Goal: Entertainment & Leisure: Consume media (video, audio)

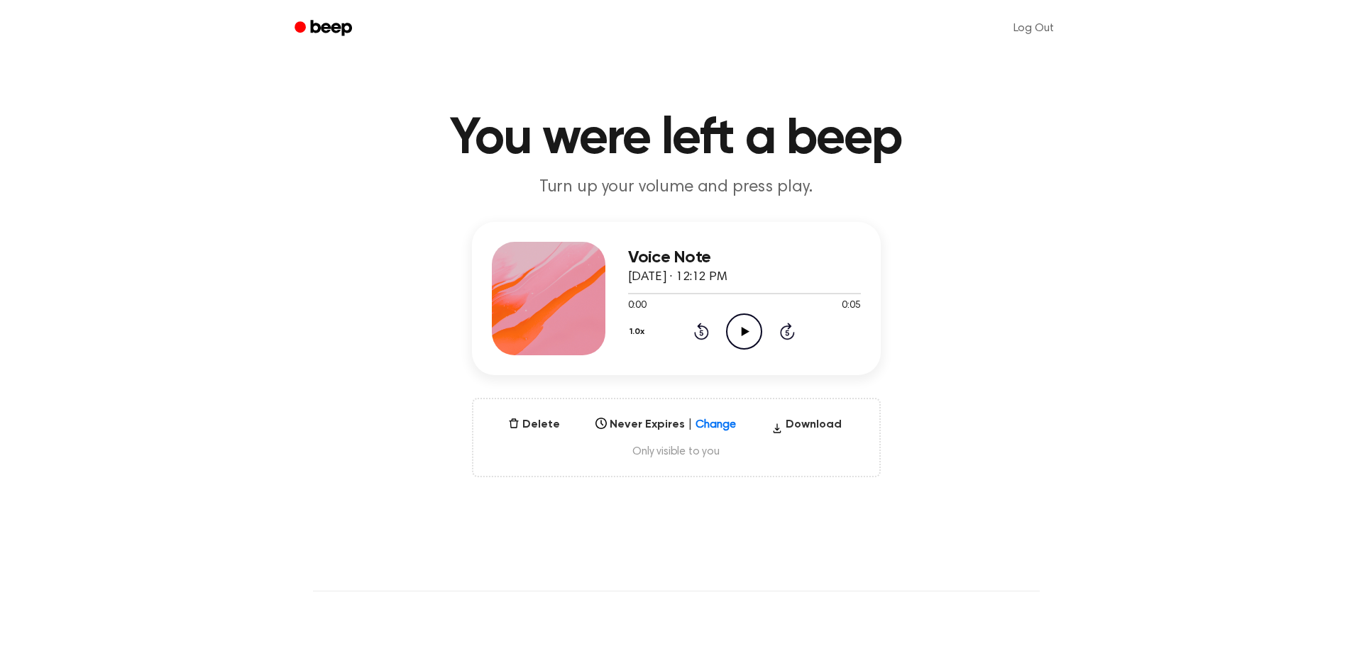
click at [742, 331] on icon at bounding box center [746, 331] width 8 height 9
click at [743, 331] on icon at bounding box center [746, 331] width 8 height 9
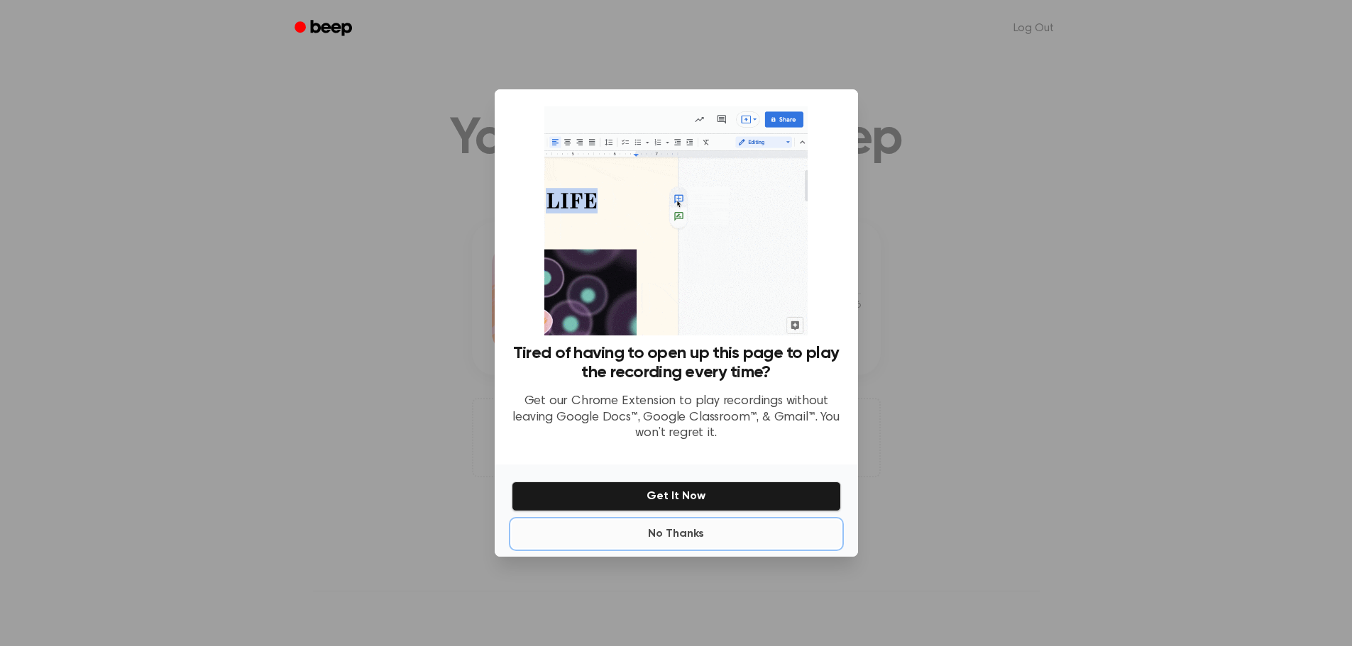
click at [685, 527] on button "No Thanks" at bounding box center [676, 534] width 329 height 28
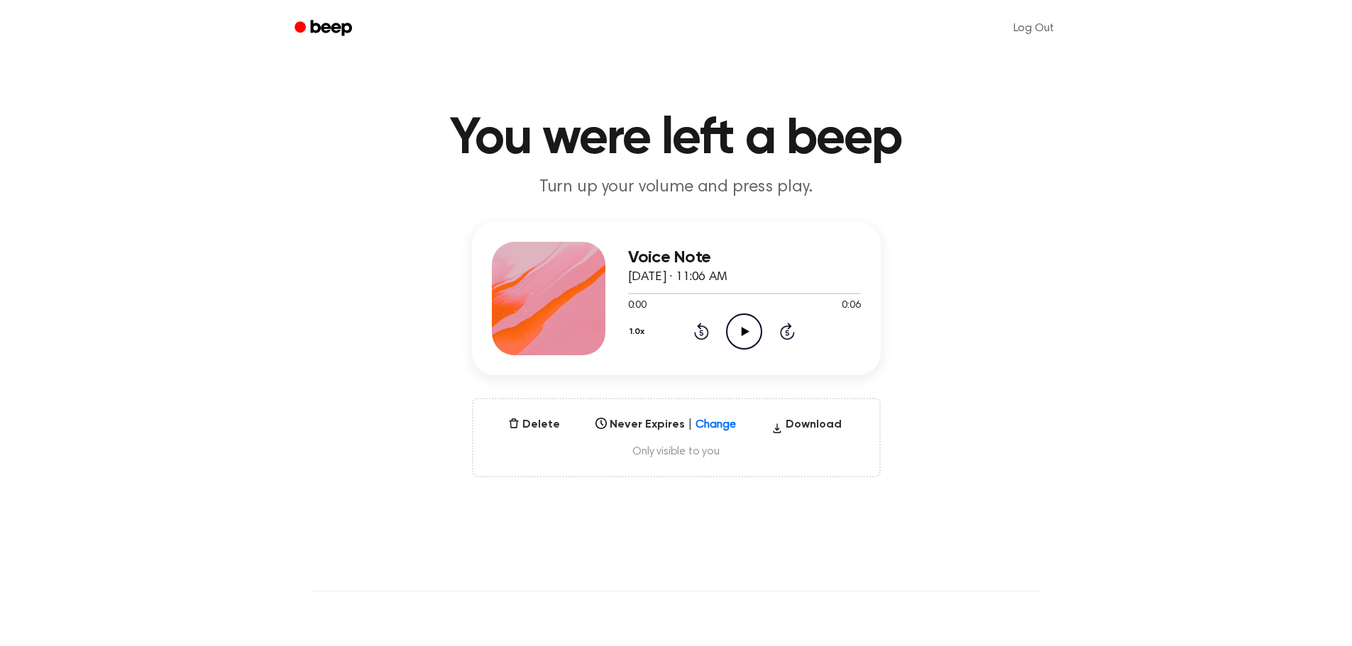
click at [746, 337] on icon "Play Audio" at bounding box center [744, 332] width 36 height 36
